Goal: Transaction & Acquisition: Purchase product/service

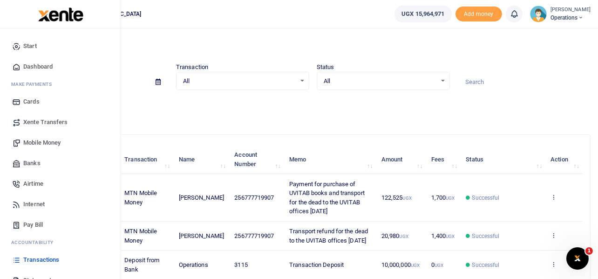
click at [44, 142] on span "Mobile Money" at bounding box center [41, 142] width 37 height 9
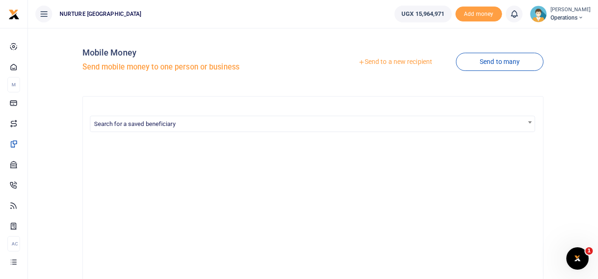
click at [388, 61] on link "Send to a new recipient" at bounding box center [395, 62] width 122 height 17
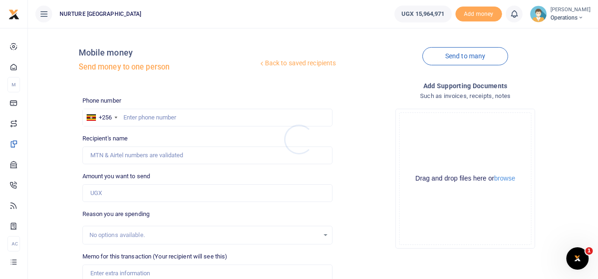
click at [194, 119] on div at bounding box center [299, 139] width 598 height 279
click at [177, 114] on input "text" at bounding box center [207, 118] width 251 height 18
click at [175, 118] on input "text" at bounding box center [207, 118] width 251 height 18
paste input "0704897802"
click at [127, 116] on input "0704897802" at bounding box center [207, 118] width 251 height 18
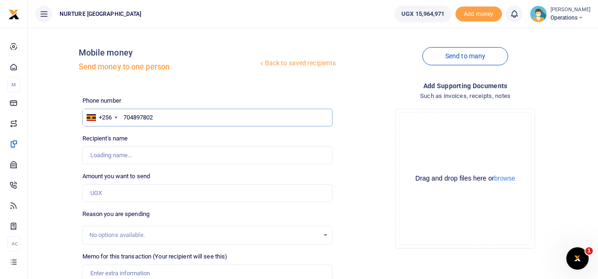
type input "704897802"
click at [116, 193] on input "Amount you want to send" at bounding box center [207, 193] width 251 height 18
type input "Joweria Nagawa"
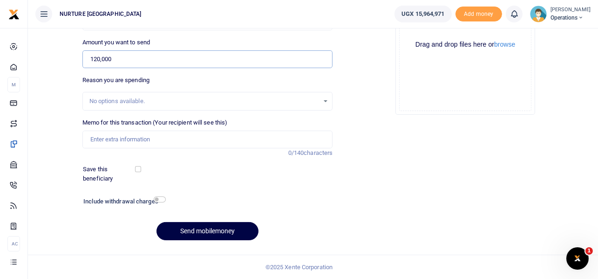
type input "120,000"
click at [132, 143] on input "Memo for this transaction (Your recipient will see this)" at bounding box center [207, 139] width 251 height 18
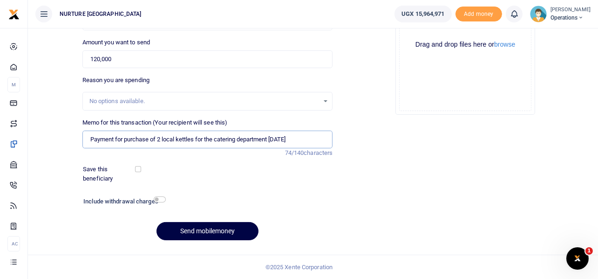
type input "Payment for purchase of 2 local kettles for the catering department [DATE]"
click at [164, 198] on input "checkbox" at bounding box center [160, 199] width 12 height 6
checkbox input "true"
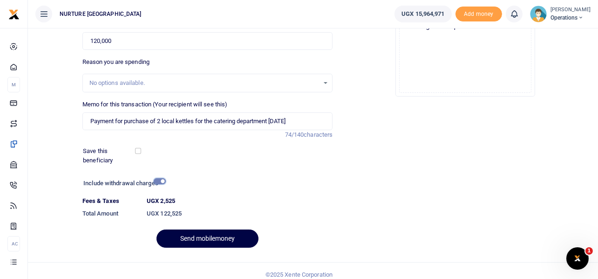
scroll to position [159, 0]
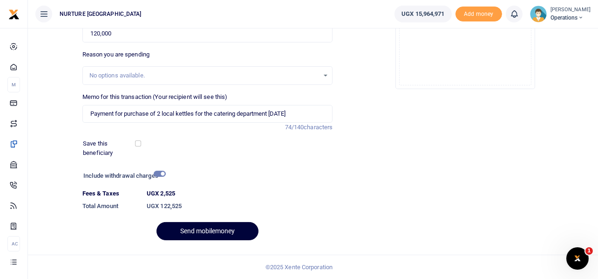
click at [211, 230] on button "Send mobilemoney" at bounding box center [208, 231] width 102 height 18
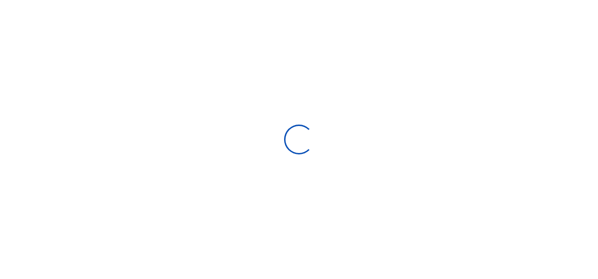
select select
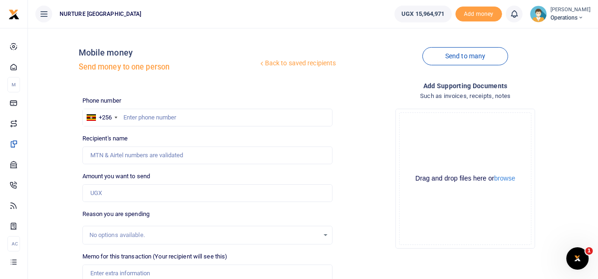
drag, startPoint x: 359, startPoint y: 77, endPoint x: 120, endPoint y: 92, distance: 239.4
click at [359, 78] on div "Send to many" at bounding box center [465, 61] width 258 height 53
click at [152, 116] on input "text" at bounding box center [207, 118] width 251 height 18
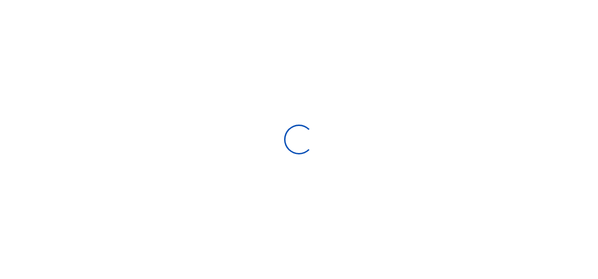
select select
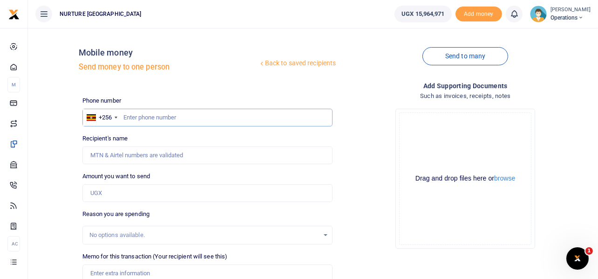
click at [171, 117] on input "text" at bounding box center [207, 118] width 251 height 18
type input "755340519"
click at [130, 198] on input "Amount you want to send" at bounding box center [207, 193] width 251 height 18
type input "Emma Okurut"
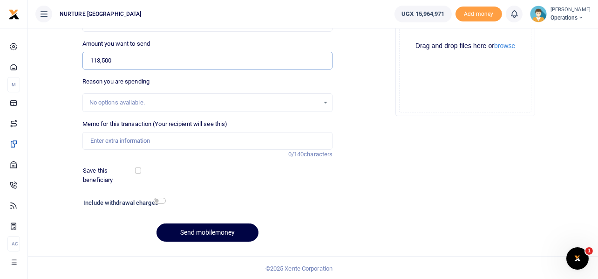
scroll to position [134, 0]
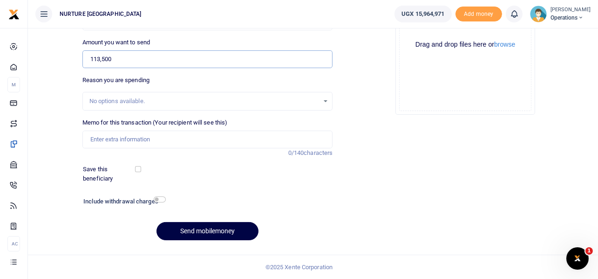
type input "113,500"
click at [154, 143] on input "Memo for this transaction (Your recipient will see this)" at bounding box center [207, 139] width 251 height 18
type input "Payment for purchase of catering training materials Aug 2025"
click at [161, 199] on input "checkbox" at bounding box center [160, 199] width 12 height 6
checkbox input "true"
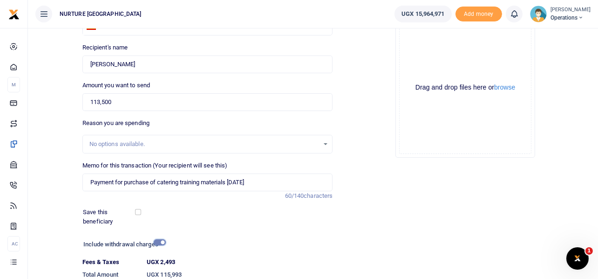
scroll to position [159, 0]
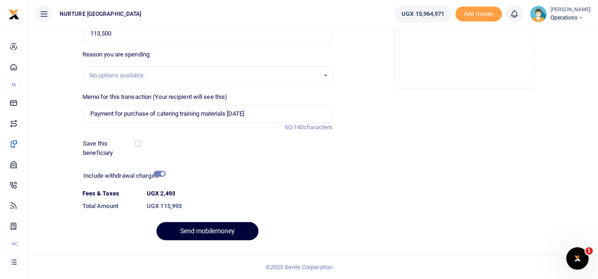
click at [223, 226] on button "Send mobilemoney" at bounding box center [208, 231] width 102 height 18
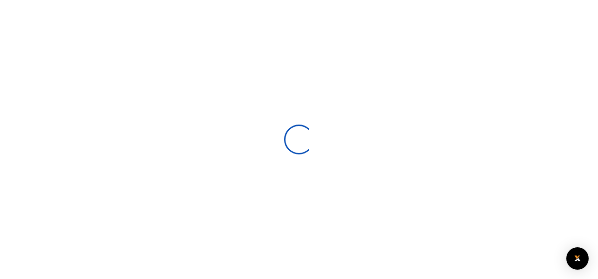
select select
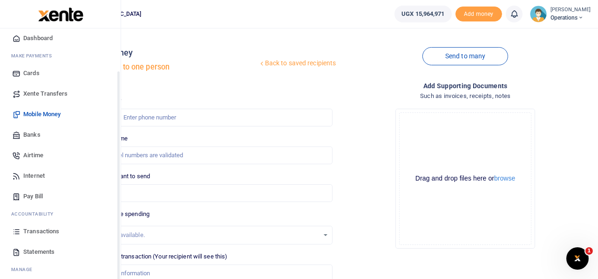
scroll to position [54, 0]
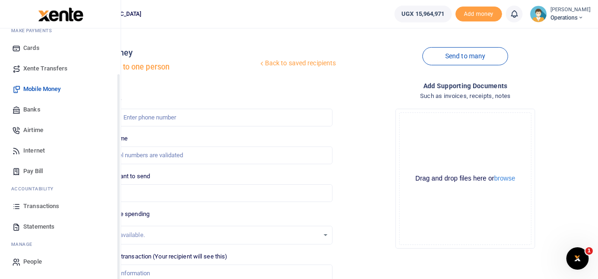
click at [43, 206] on span "Transactions" at bounding box center [41, 205] width 36 height 9
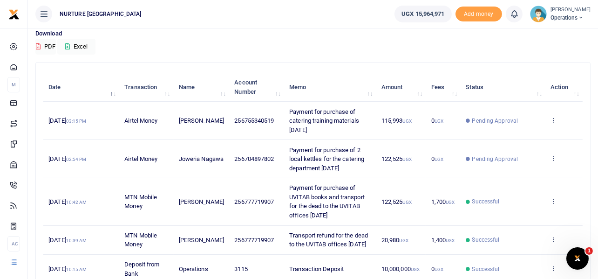
scroll to position [59, 0]
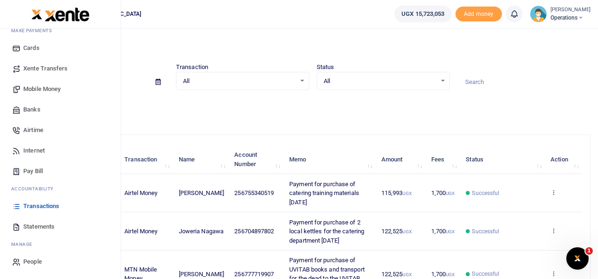
scroll to position [54, 0]
click at [41, 88] on span "Mobile Money" at bounding box center [41, 88] width 37 height 9
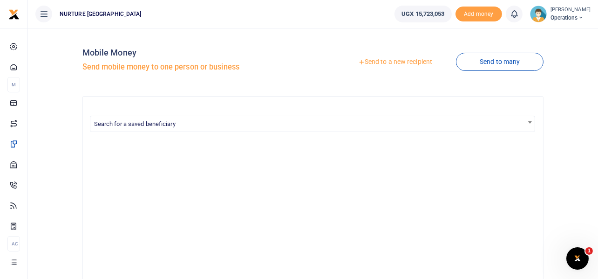
click at [385, 59] on link "Send to a new recipient" at bounding box center [395, 62] width 122 height 17
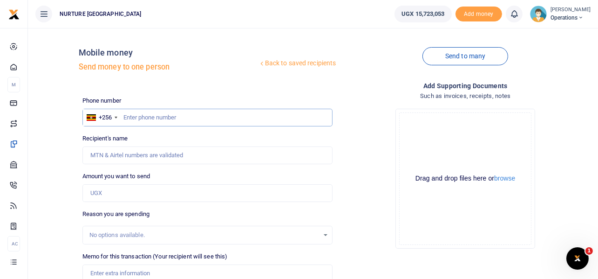
click at [173, 116] on input "text" at bounding box center [207, 118] width 251 height 18
type input "703147718"
click at [153, 192] on input "Amount you want to send" at bounding box center [207, 193] width 251 height 18
type input "[PERSON_NAME]"
click at [368, 177] on div "Drop your files here Drag and drop files here or browse Powered by Uppy" at bounding box center [465, 178] width 251 height 155
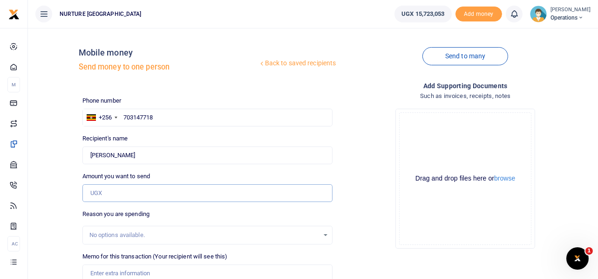
click at [119, 191] on input "Amount you want to send" at bounding box center [207, 193] width 251 height 18
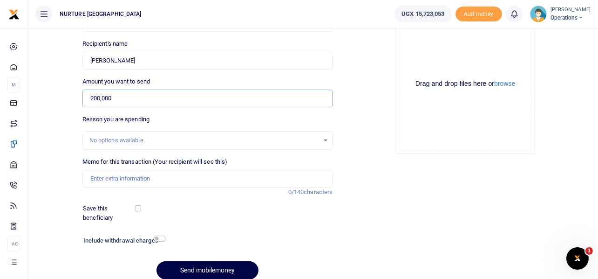
scroll to position [134, 0]
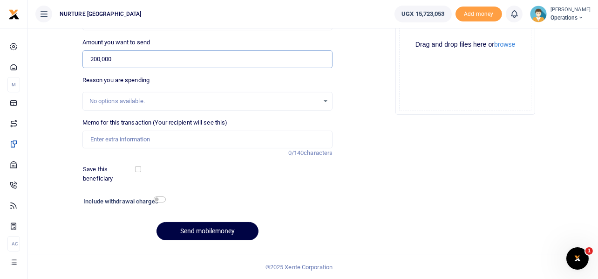
type input "200,000"
click at [164, 141] on input "Memo for this transaction (Your recipient will see this)" at bounding box center [207, 139] width 251 height 18
type input "Printing colored copies of adverts of the lost child at urban village"
click at [159, 198] on input "checkbox" at bounding box center [160, 199] width 12 height 6
checkbox input "true"
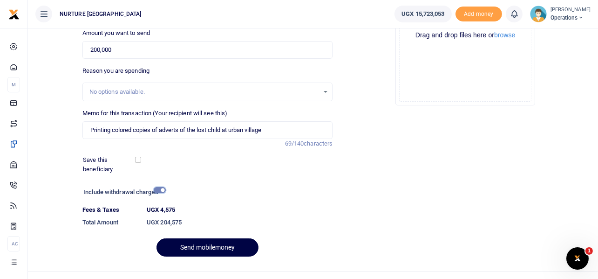
scroll to position [159, 0]
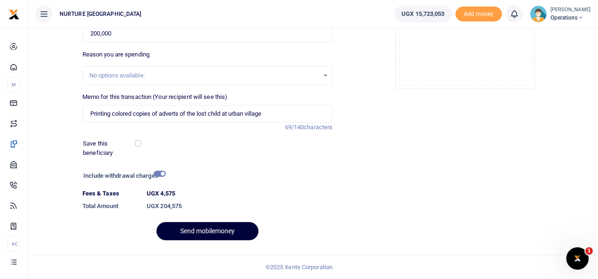
click at [209, 230] on button "Send mobilemoney" at bounding box center [208, 231] width 102 height 18
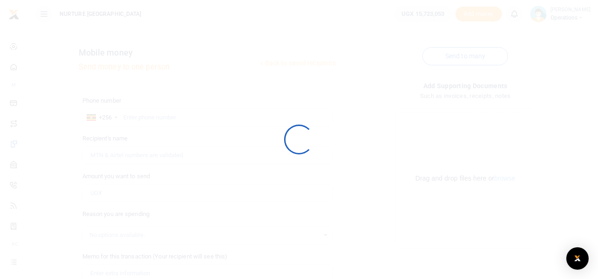
select select
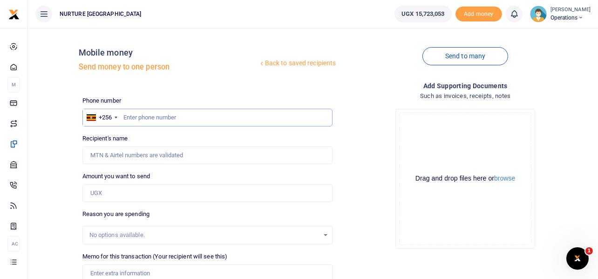
click at [184, 114] on input "text" at bounding box center [207, 118] width 251 height 18
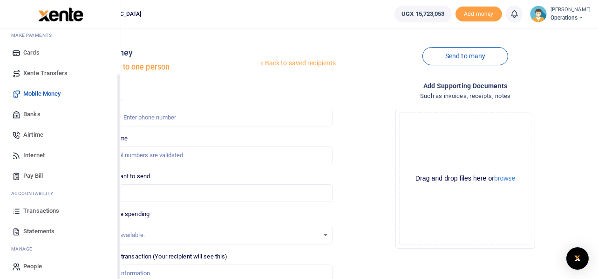
scroll to position [54, 0]
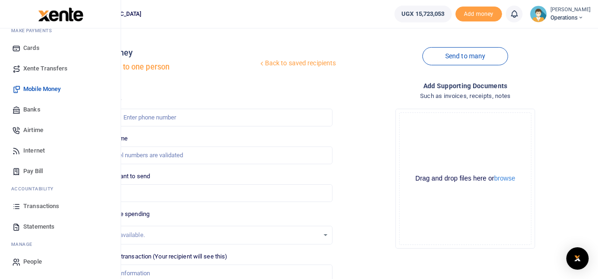
click at [48, 203] on span "Transactions" at bounding box center [41, 205] width 36 height 9
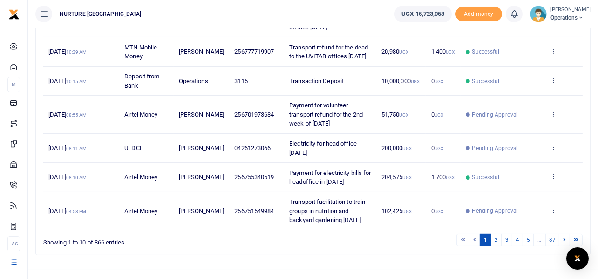
scroll to position [313, 0]
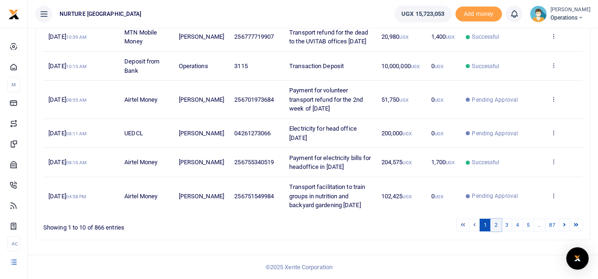
click at [497, 223] on link "2" at bounding box center [496, 224] width 11 height 13
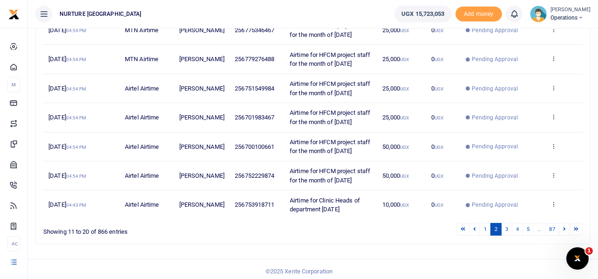
scroll to position [267, 0]
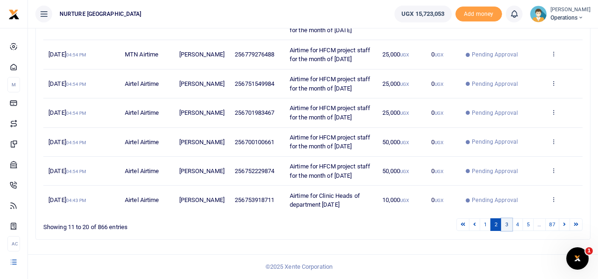
click at [509, 224] on link "3" at bounding box center [506, 224] width 11 height 13
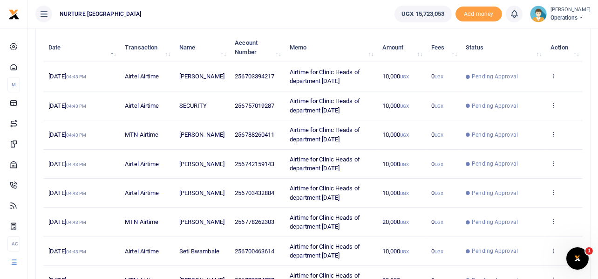
scroll to position [249, 0]
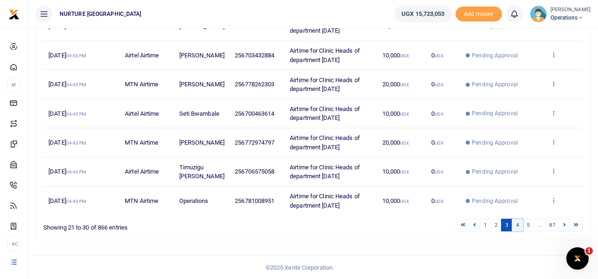
click at [517, 225] on link "4" at bounding box center [517, 224] width 11 height 13
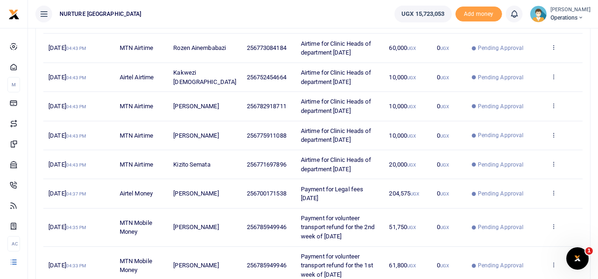
scroll to position [322, 0]
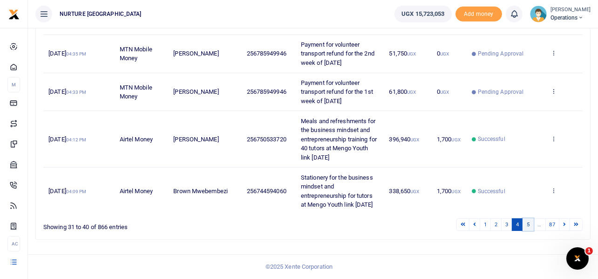
click at [526, 224] on link "5" at bounding box center [528, 224] width 11 height 13
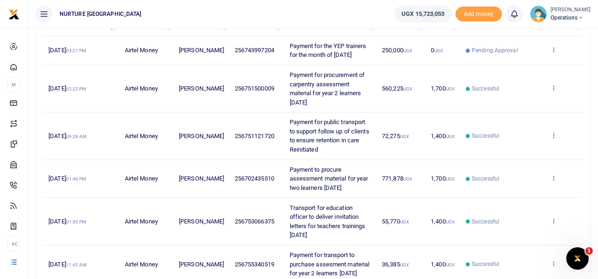
scroll to position [71, 0]
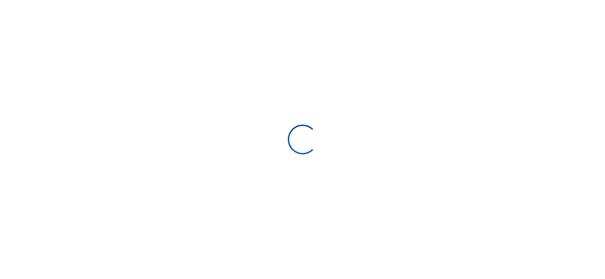
select select
type input "[DATE] - [DATE]"
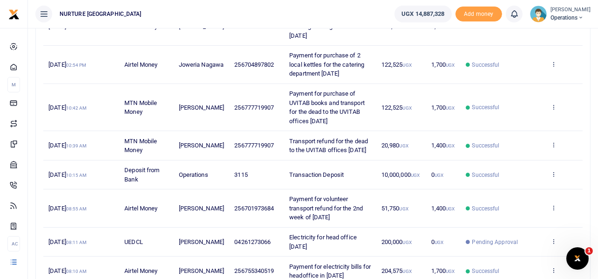
scroll to position [313, 0]
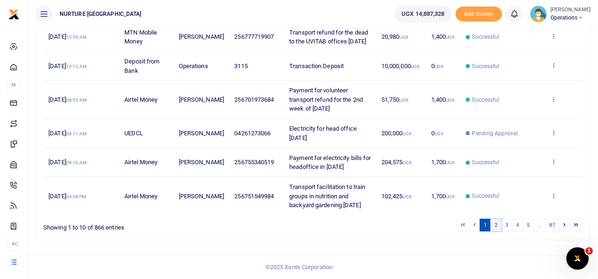
click at [494, 225] on link "2" at bounding box center [496, 224] width 11 height 13
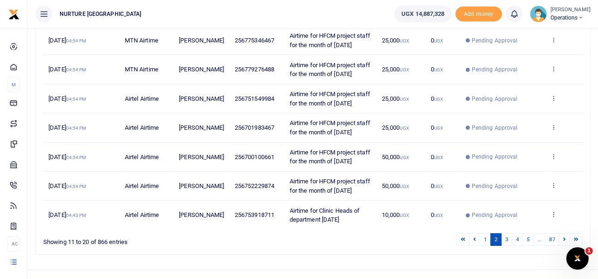
scroll to position [267, 0]
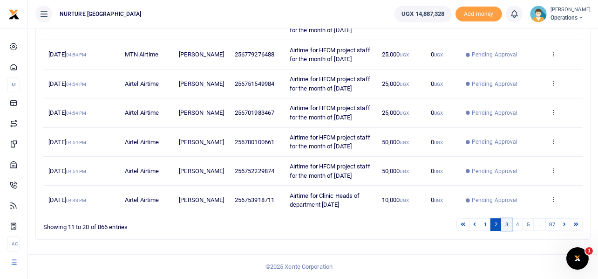
click at [509, 221] on link "3" at bounding box center [506, 224] width 11 height 13
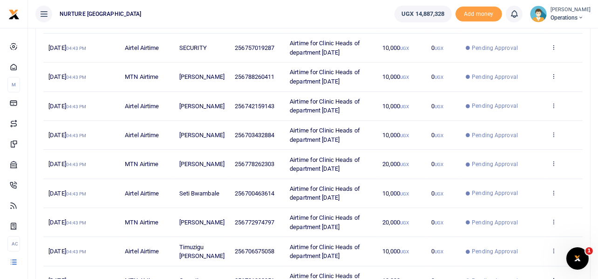
scroll to position [249, 0]
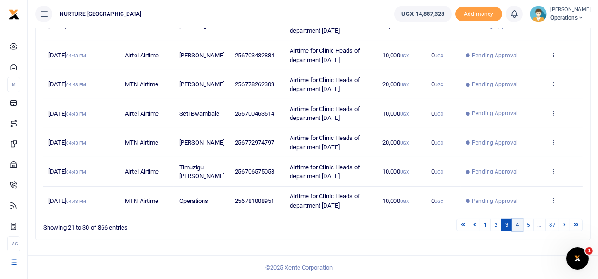
click at [521, 224] on link "4" at bounding box center [517, 224] width 11 height 13
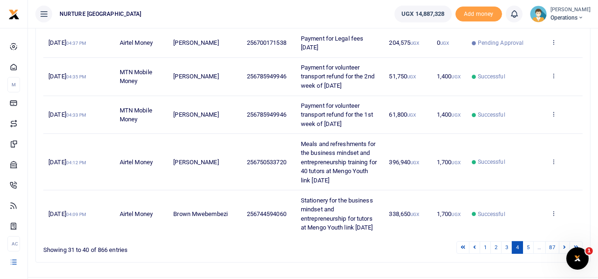
scroll to position [322, 0]
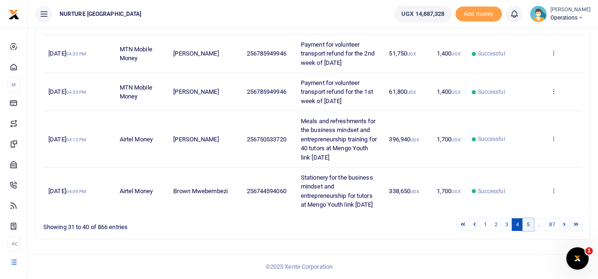
click at [527, 224] on link "5" at bounding box center [528, 224] width 11 height 13
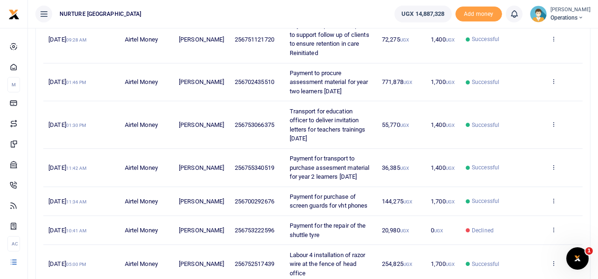
scroll to position [304, 0]
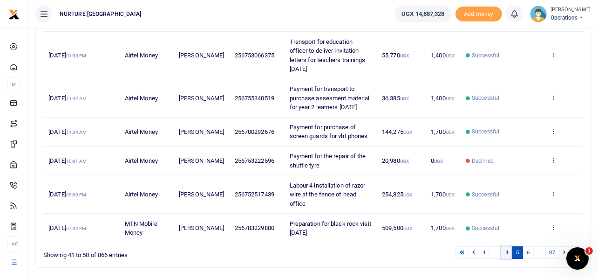
click at [504, 246] on link "4" at bounding box center [506, 252] width 11 height 13
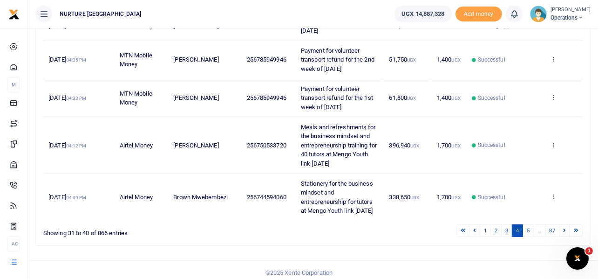
scroll to position [322, 0]
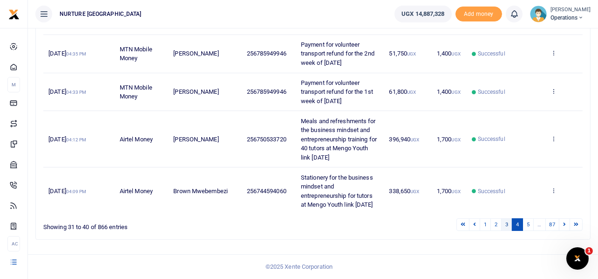
click at [507, 226] on link "3" at bounding box center [506, 224] width 11 height 13
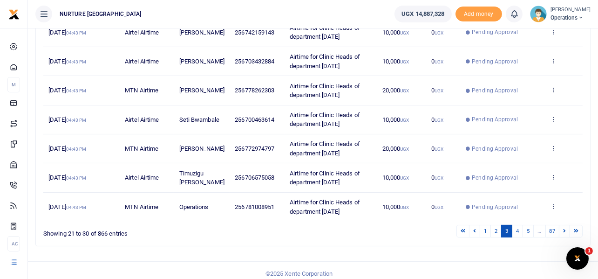
scroll to position [249, 0]
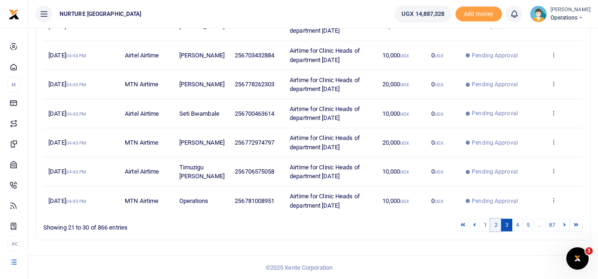
click at [499, 221] on link "2" at bounding box center [496, 224] width 11 height 13
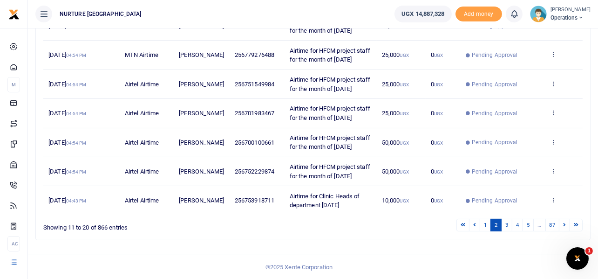
scroll to position [267, 0]
click at [484, 225] on link "1" at bounding box center [485, 224] width 11 height 13
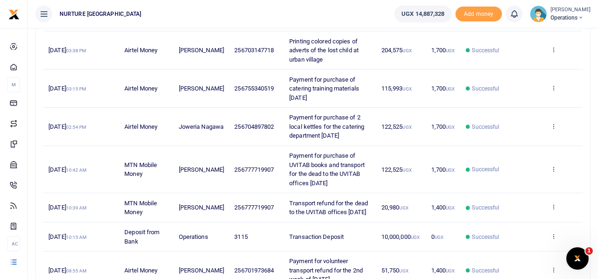
scroll to position [127, 0]
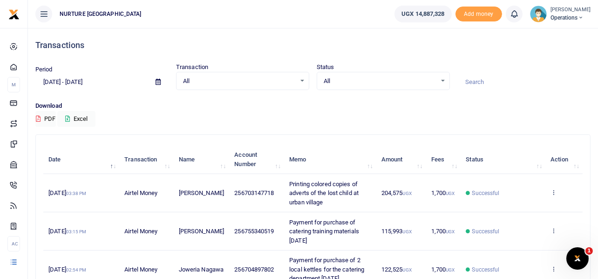
click at [571, 69] on div at bounding box center [524, 77] width 141 height 25
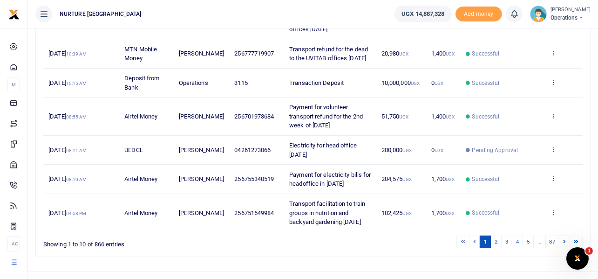
scroll to position [313, 0]
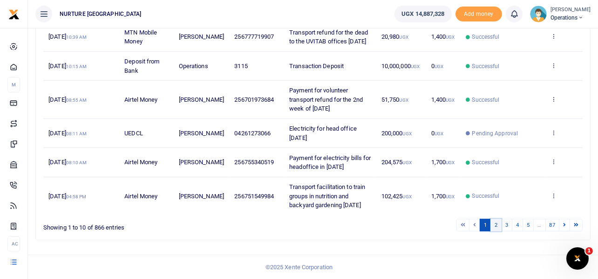
click at [492, 223] on link "2" at bounding box center [496, 224] width 11 height 13
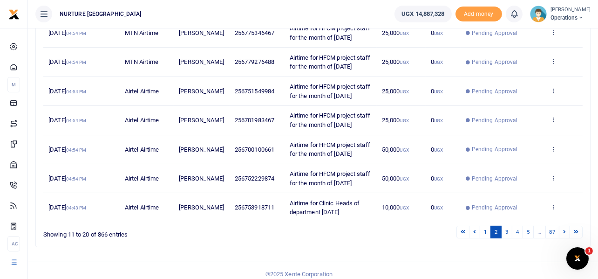
scroll to position [267, 0]
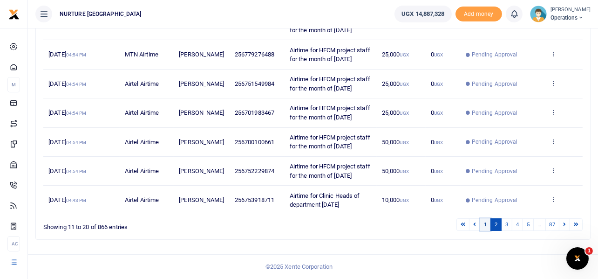
click at [486, 224] on link "1" at bounding box center [485, 224] width 11 height 13
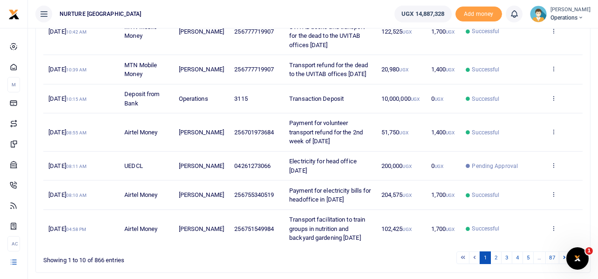
scroll to position [313, 0]
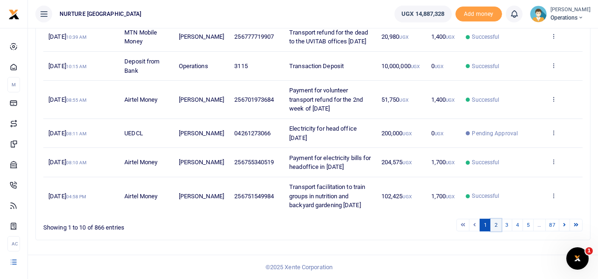
click at [497, 222] on link "2" at bounding box center [496, 224] width 11 height 13
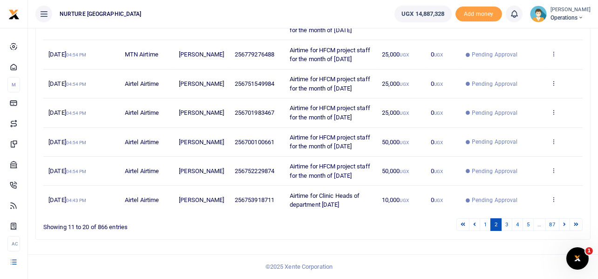
scroll to position [267, 0]
click at [483, 223] on link "1" at bounding box center [485, 224] width 11 height 13
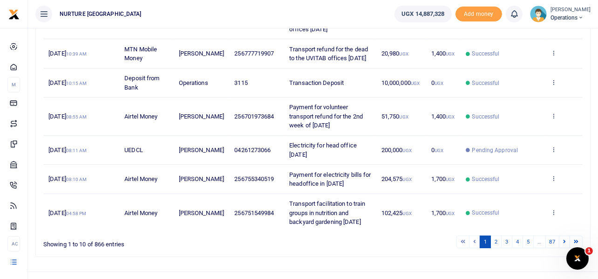
scroll to position [313, 0]
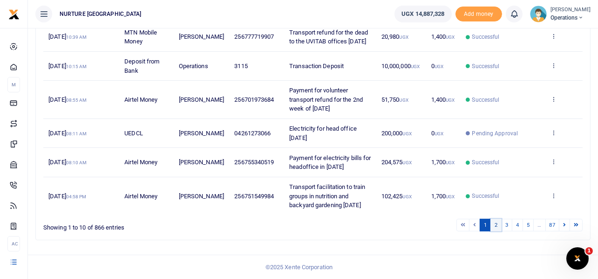
click at [495, 226] on link "2" at bounding box center [496, 224] width 11 height 13
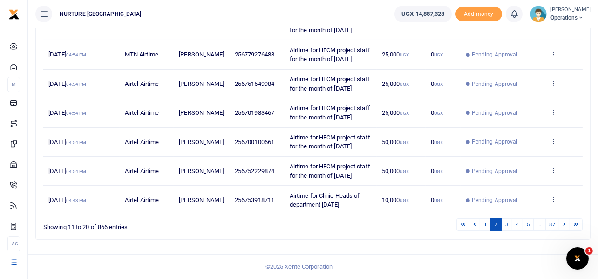
scroll to position [267, 0]
click at [507, 223] on link "3" at bounding box center [506, 224] width 11 height 13
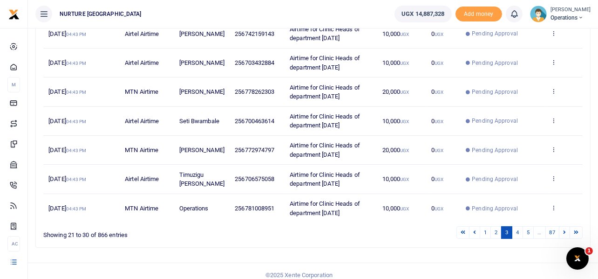
scroll to position [249, 0]
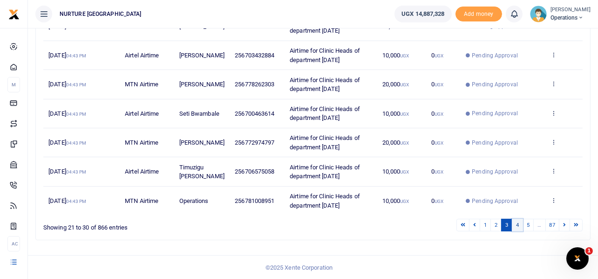
click at [517, 226] on link "4" at bounding box center [517, 224] width 11 height 13
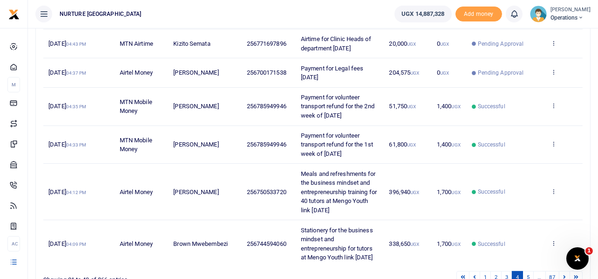
scroll to position [275, 0]
